Goal: Navigation & Orientation: Find specific page/section

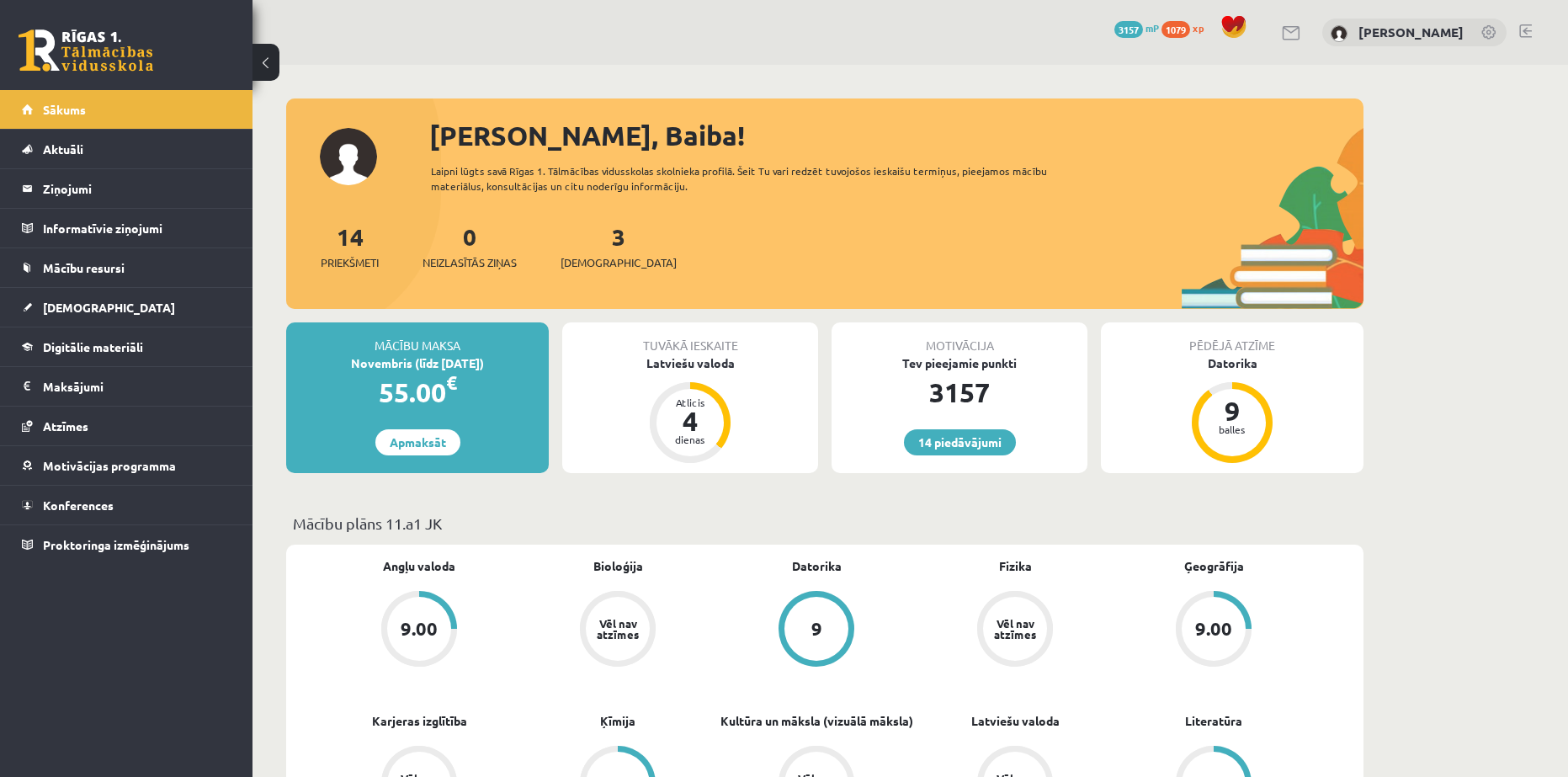
click at [78, 120] on link "Sākums" at bounding box center [126, 109] width 209 height 39
click at [55, 185] on legend "Ziņojumi 1" at bounding box center [137, 189] width 189 height 39
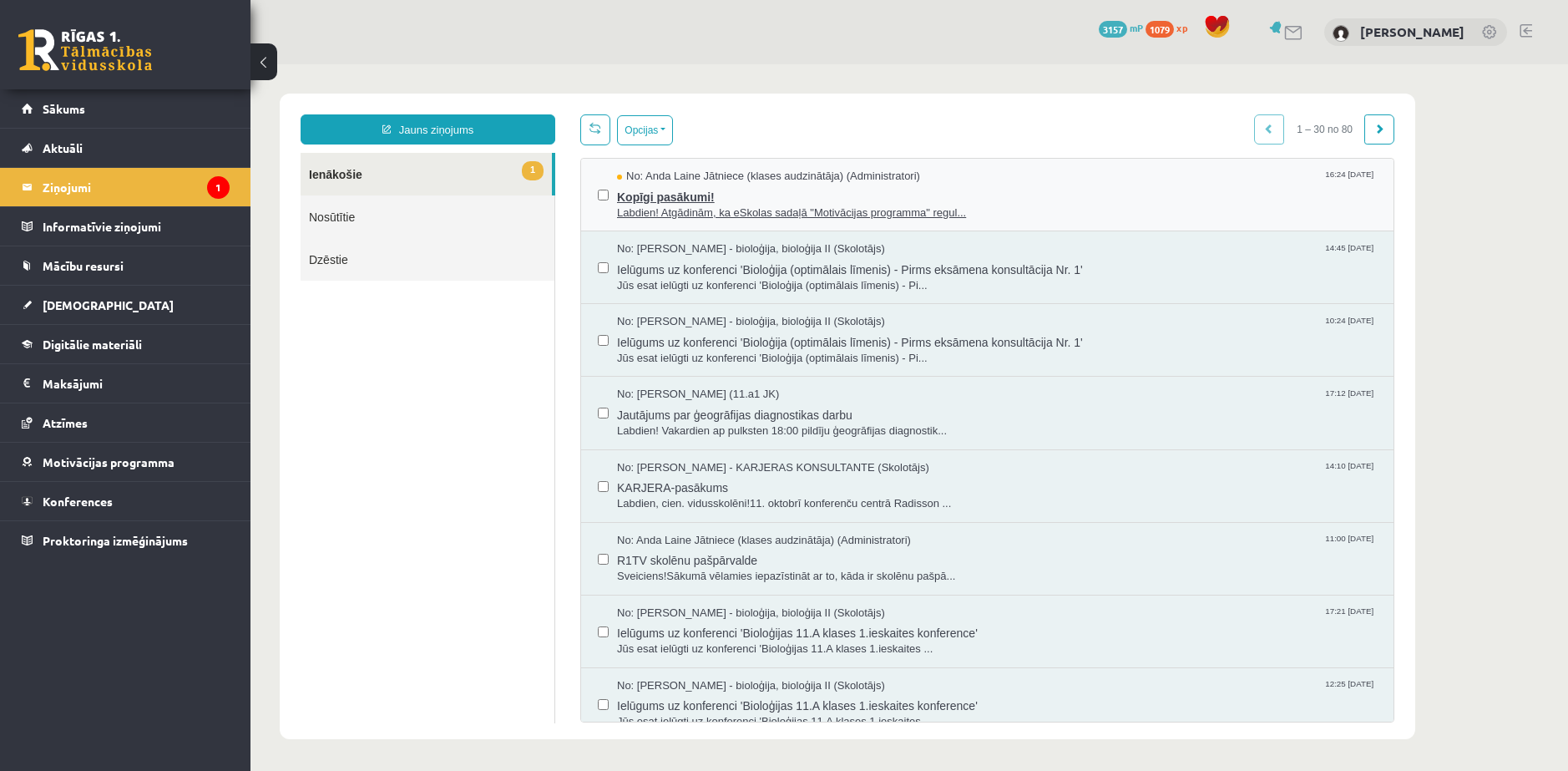
click at [676, 187] on span "Kopīgi pasākumi!" at bounding box center [996, 194] width 760 height 21
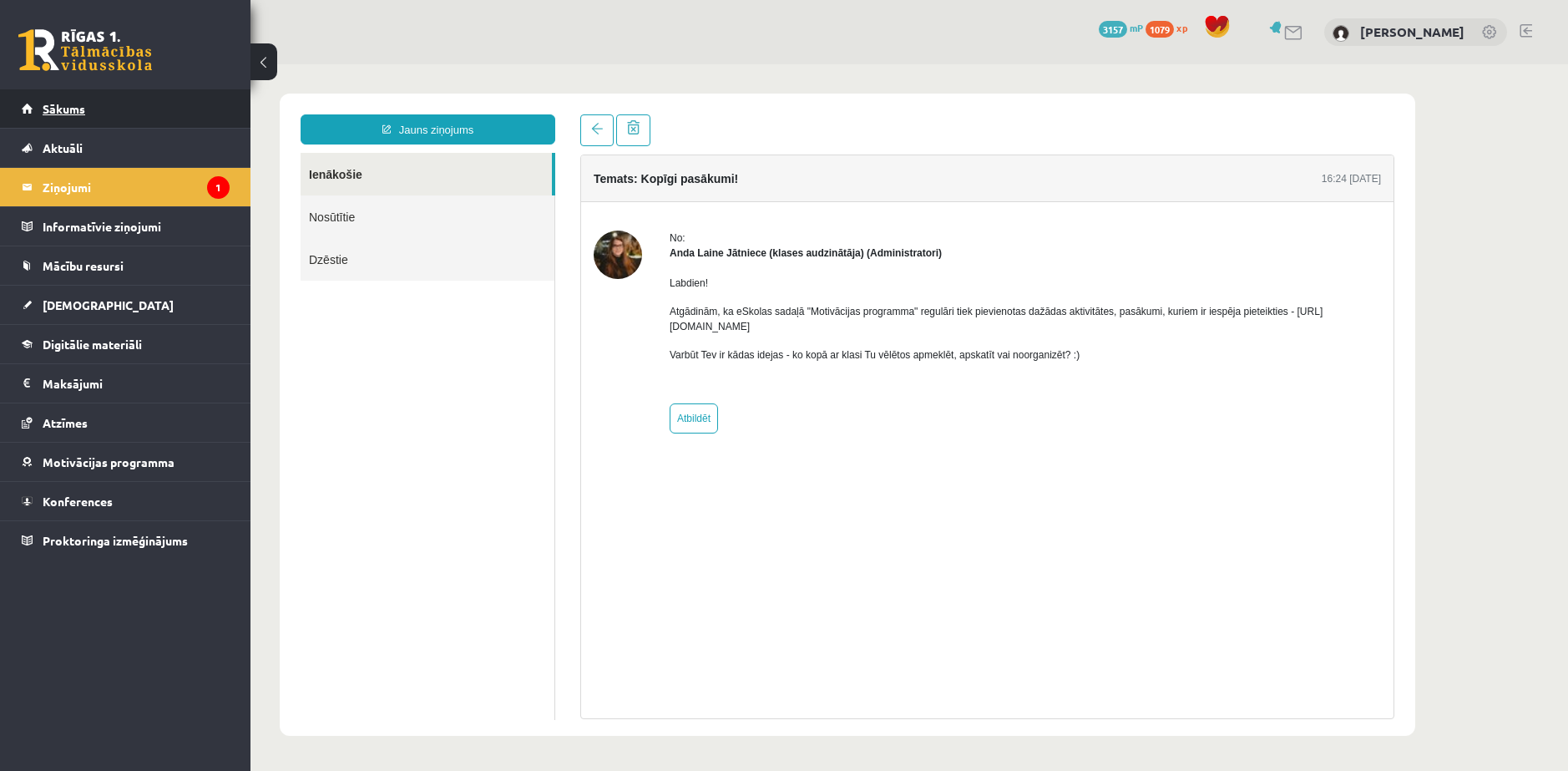
click at [74, 121] on link "Sākums" at bounding box center [125, 108] width 208 height 39
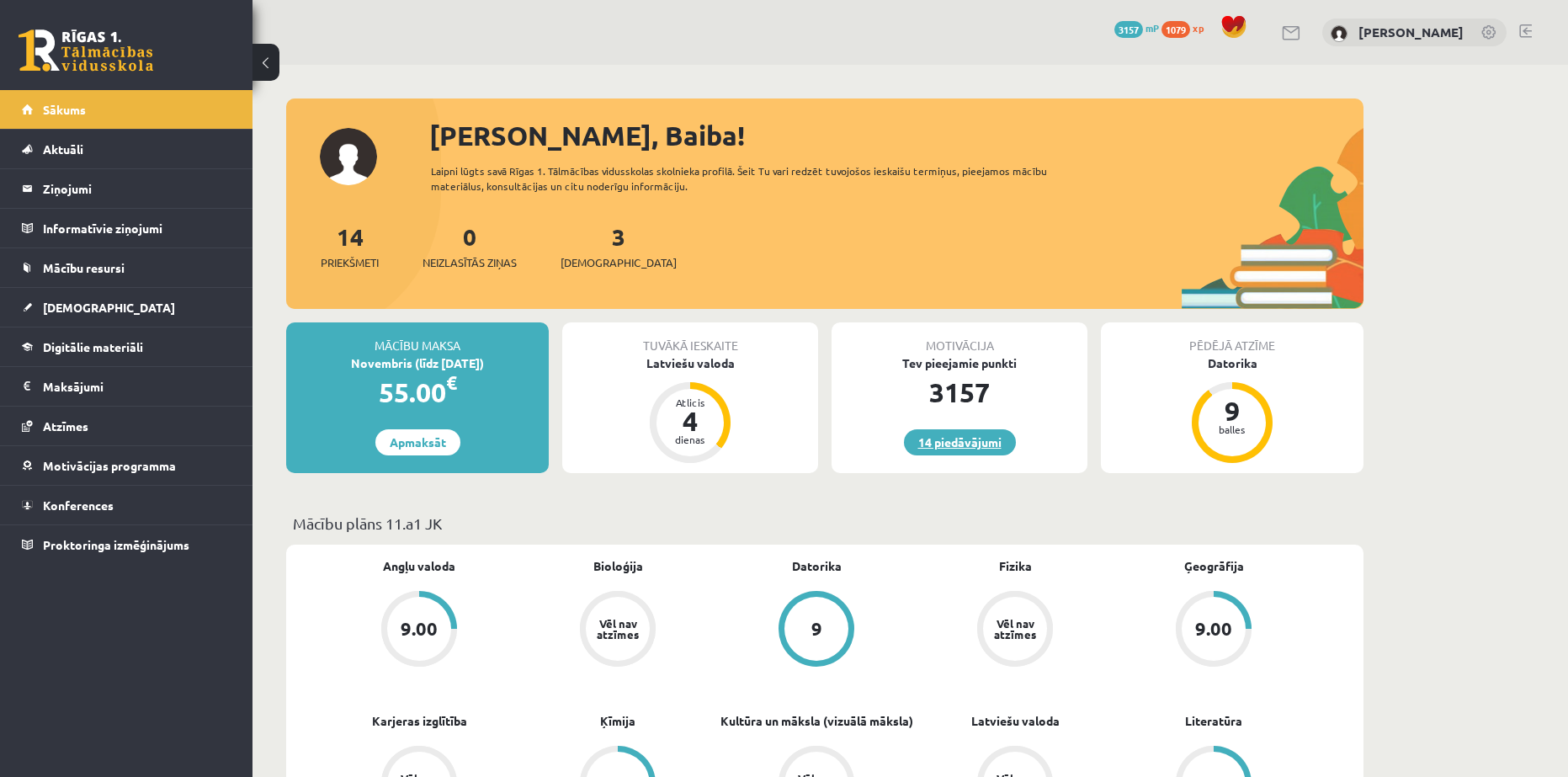
click at [928, 437] on link "14 piedāvājumi" at bounding box center [959, 442] width 111 height 26
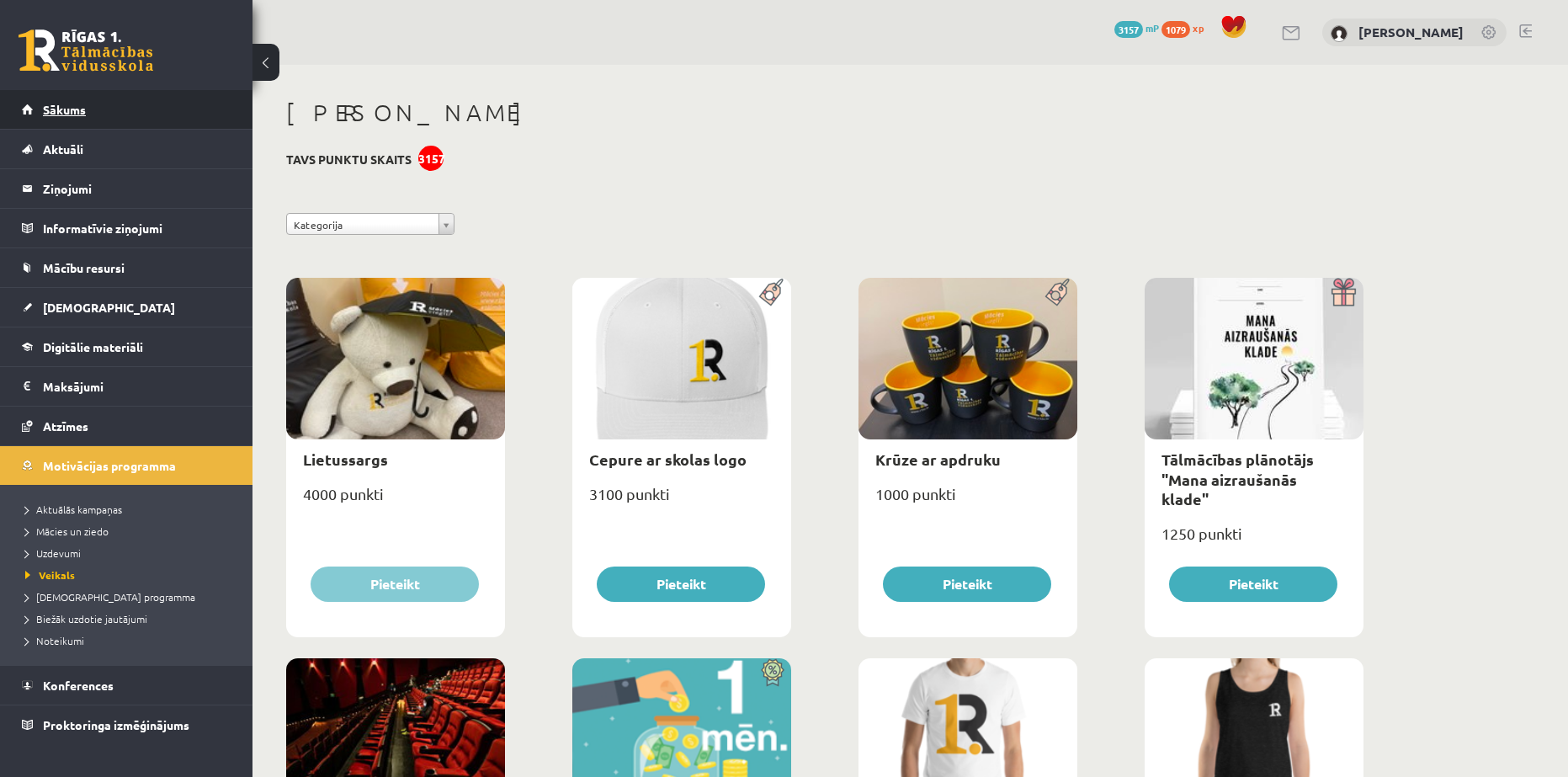
click at [55, 107] on span "Sākums" at bounding box center [63, 109] width 43 height 15
